Goal: Information Seeking & Learning: Learn about a topic

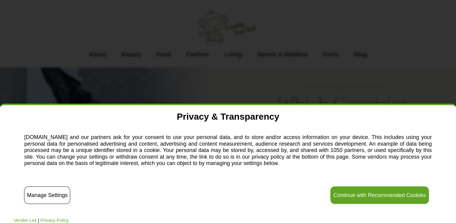
click at [388, 197] on button "Continue with Recommended Cookies" at bounding box center [380, 194] width 98 height 17
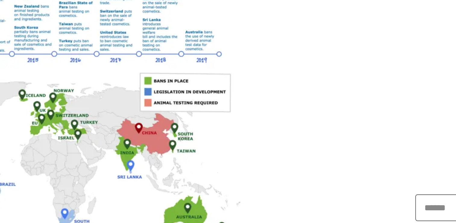
scroll to position [577, 0]
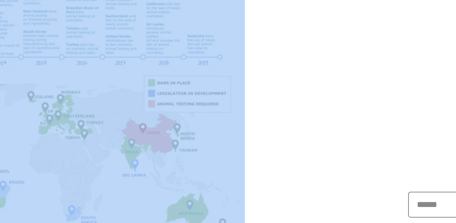
drag, startPoint x: 276, startPoint y: 109, endPoint x: 323, endPoint y: 107, distance: 47.1
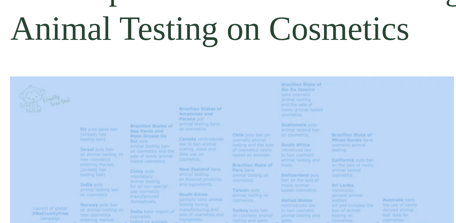
scroll to position [542, 0]
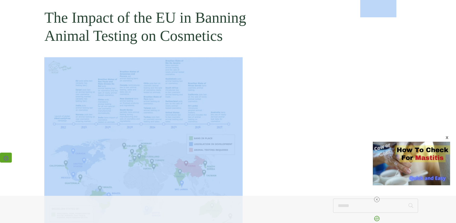
click at [162, 125] on img at bounding box center [143, 143] width 198 height 172
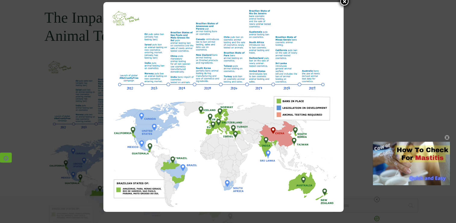
click at [343, 3] on icon at bounding box center [344, 1] width 3 height 3
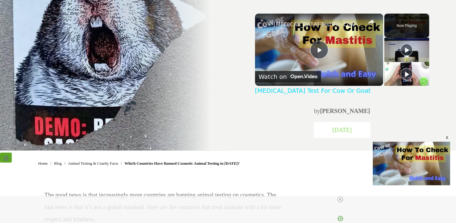
scroll to position [170, 0]
